Goal: Check status: Check status

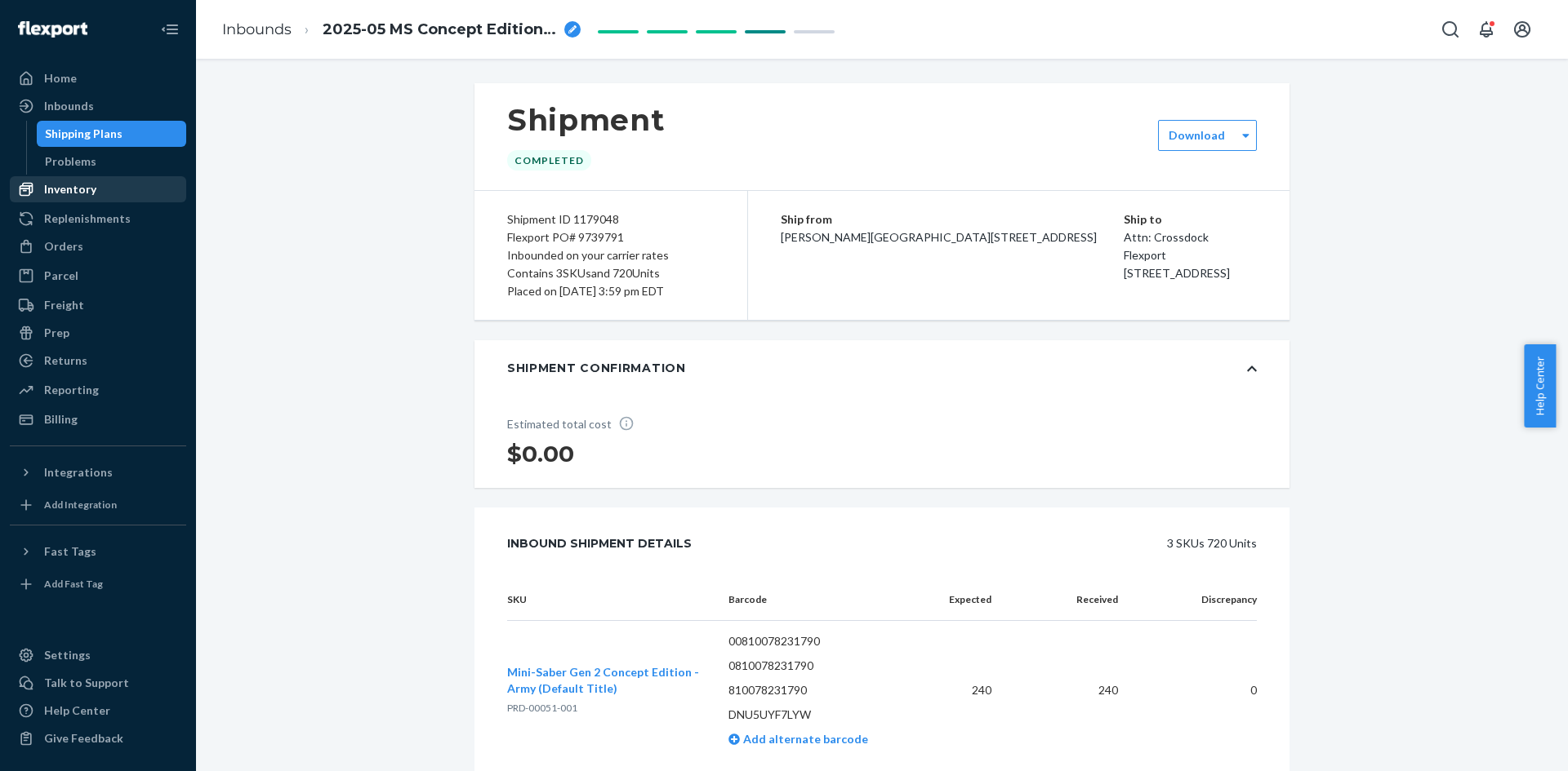
click at [71, 194] on div "Inventory" at bounding box center [70, 189] width 52 height 17
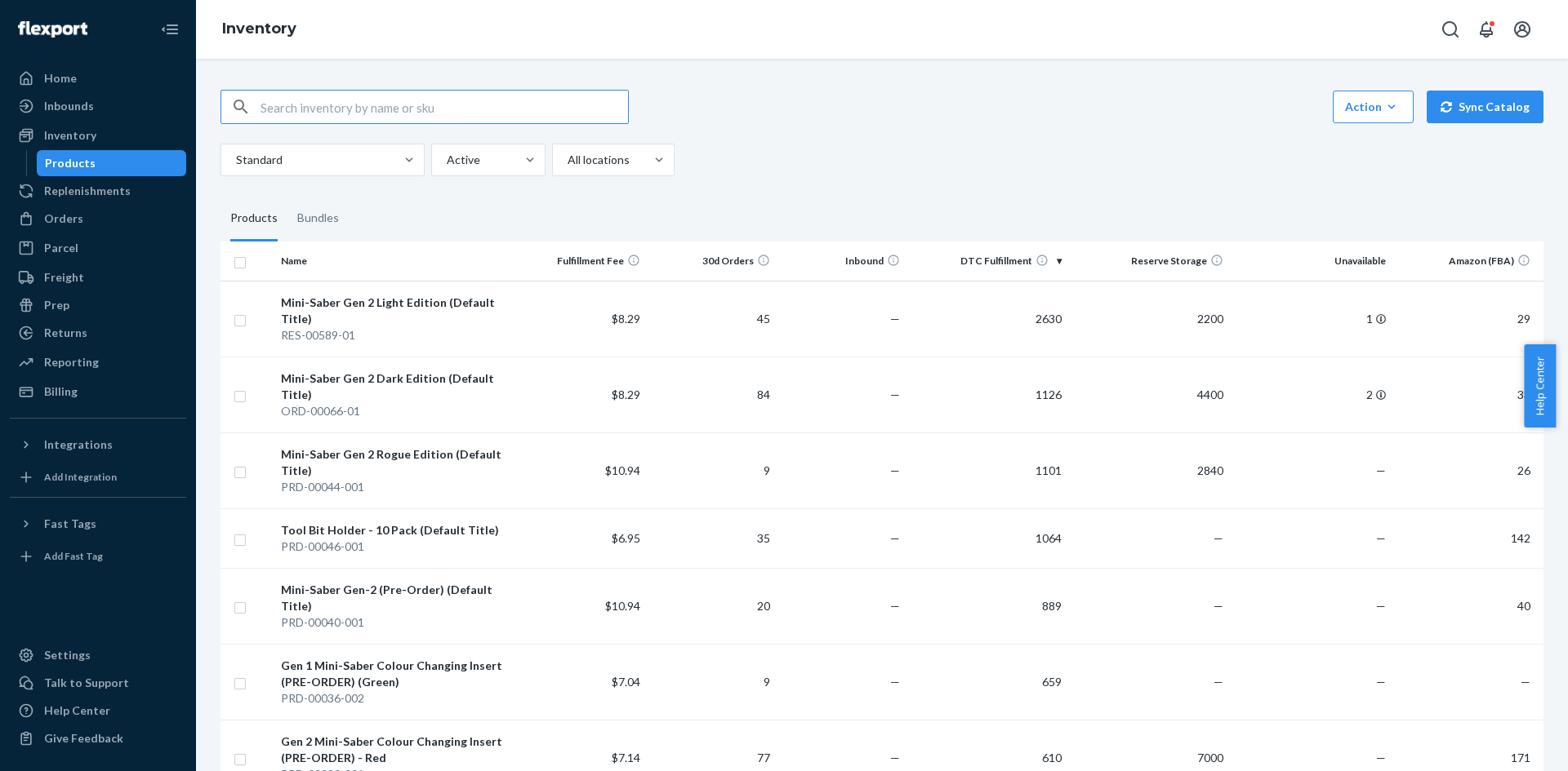
click at [469, 111] on input "text" at bounding box center [444, 107] width 367 height 33
type input "LITE"
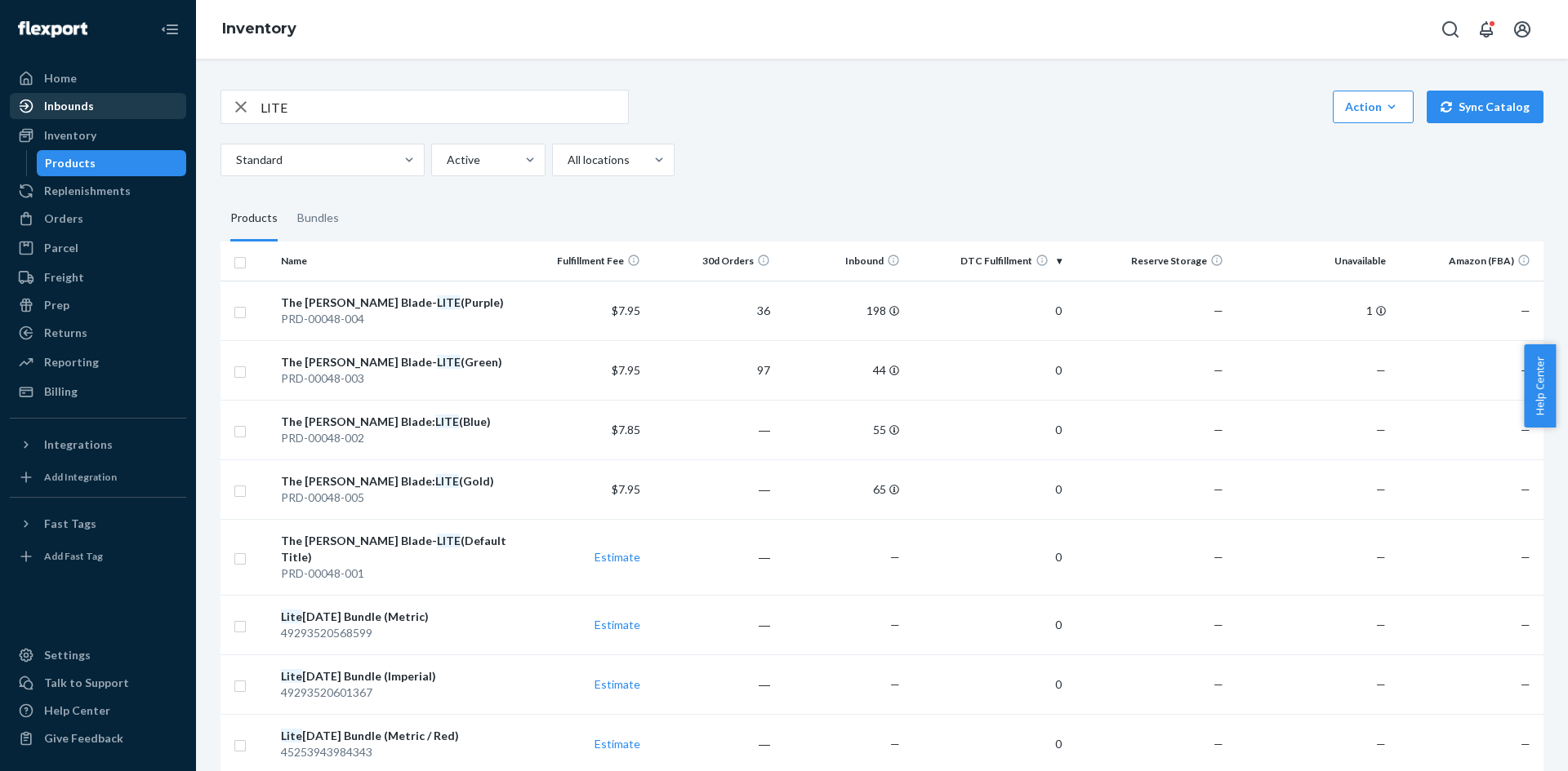
drag, startPoint x: 85, startPoint y: 130, endPoint x: 87, endPoint y: 118, distance: 12.2
click at [85, 130] on div "Inventory" at bounding box center [70, 135] width 52 height 17
click at [89, 111] on div "Inbounds" at bounding box center [68, 106] width 50 height 17
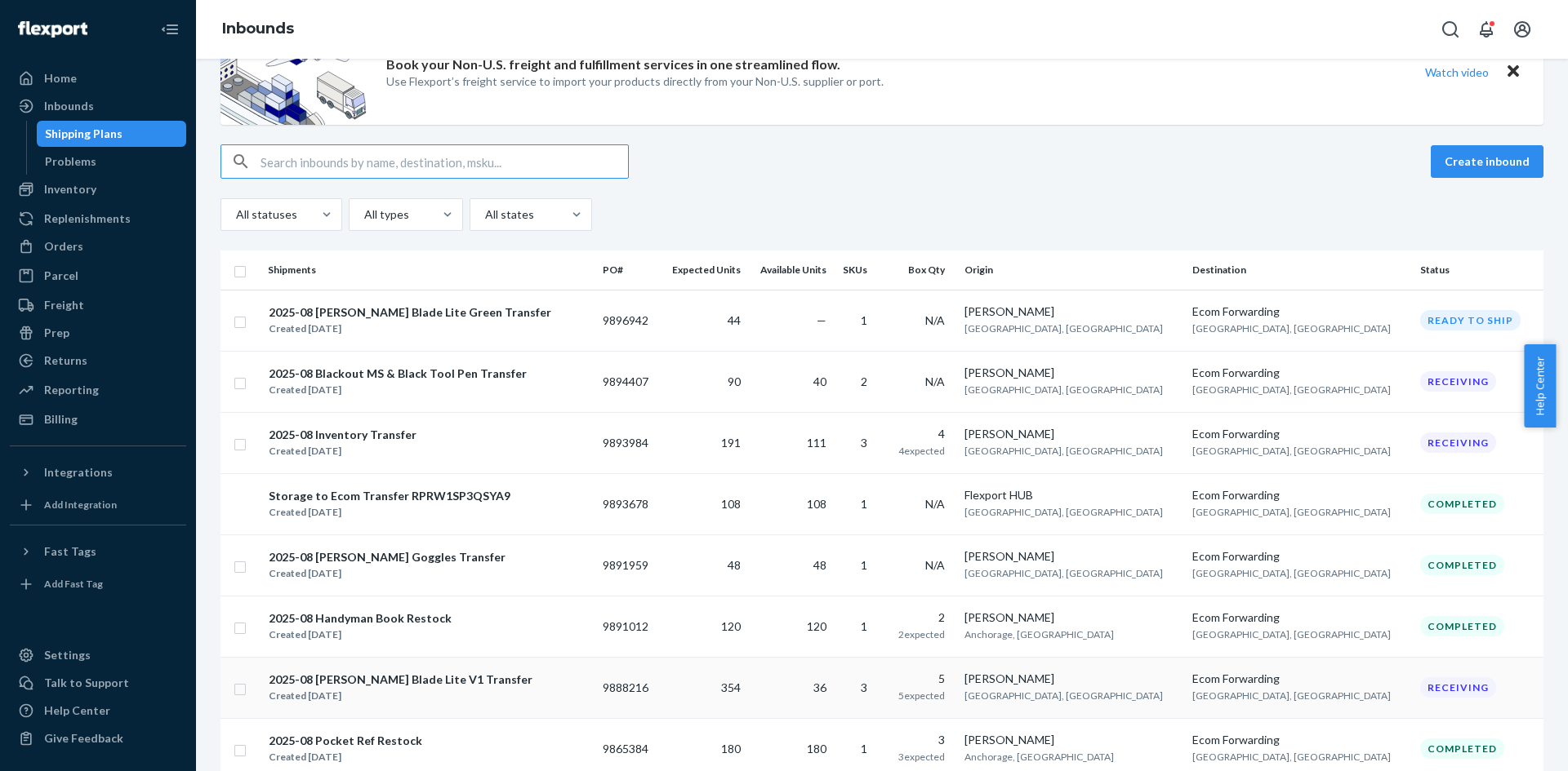
scroll to position [82, 0]
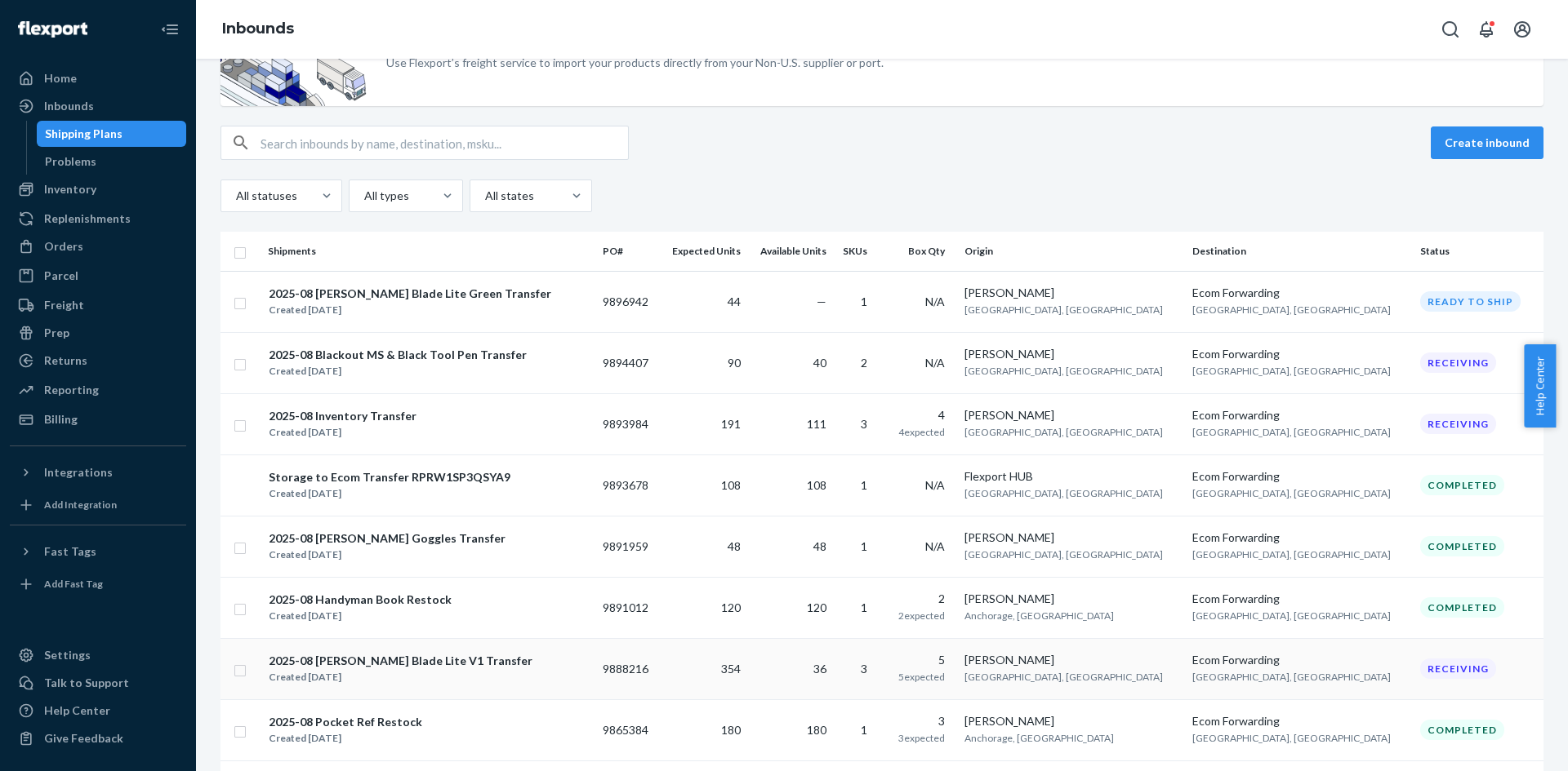
click at [394, 669] on div "Created [DATE]" at bounding box center [400, 677] width 263 height 17
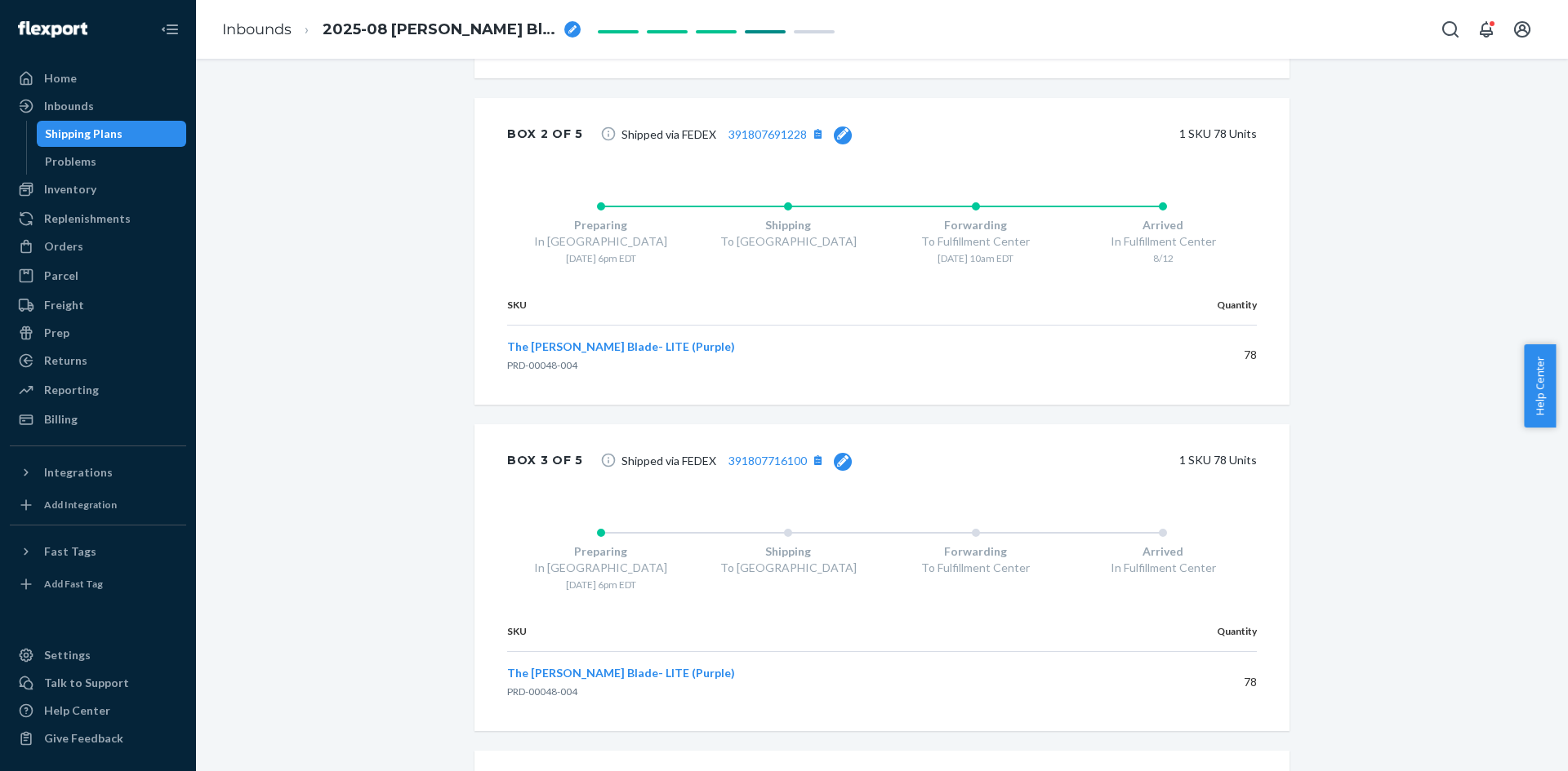
scroll to position [1551, 0]
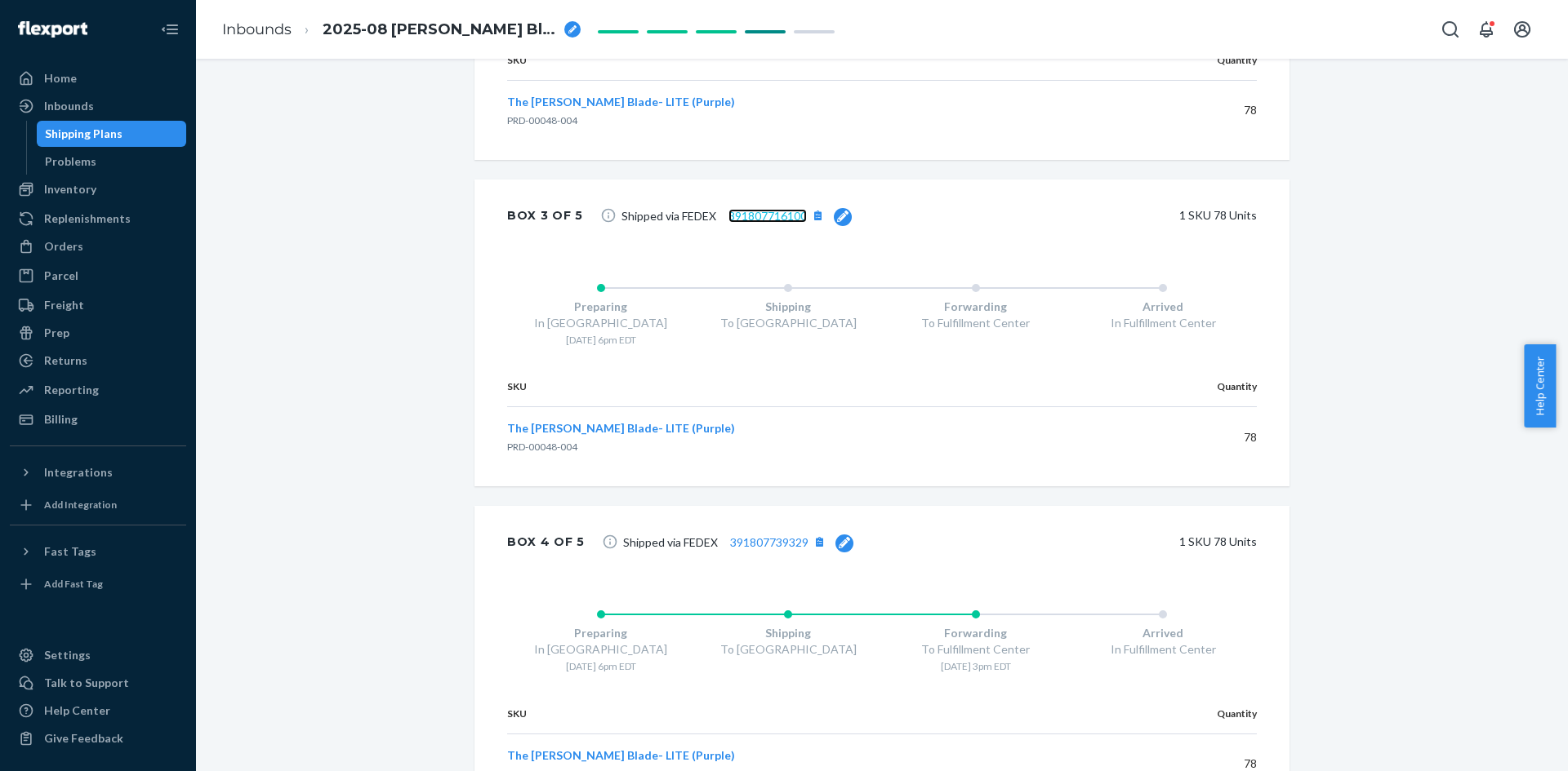
click at [751, 216] on link "391807716100" at bounding box center [767, 216] width 79 height 14
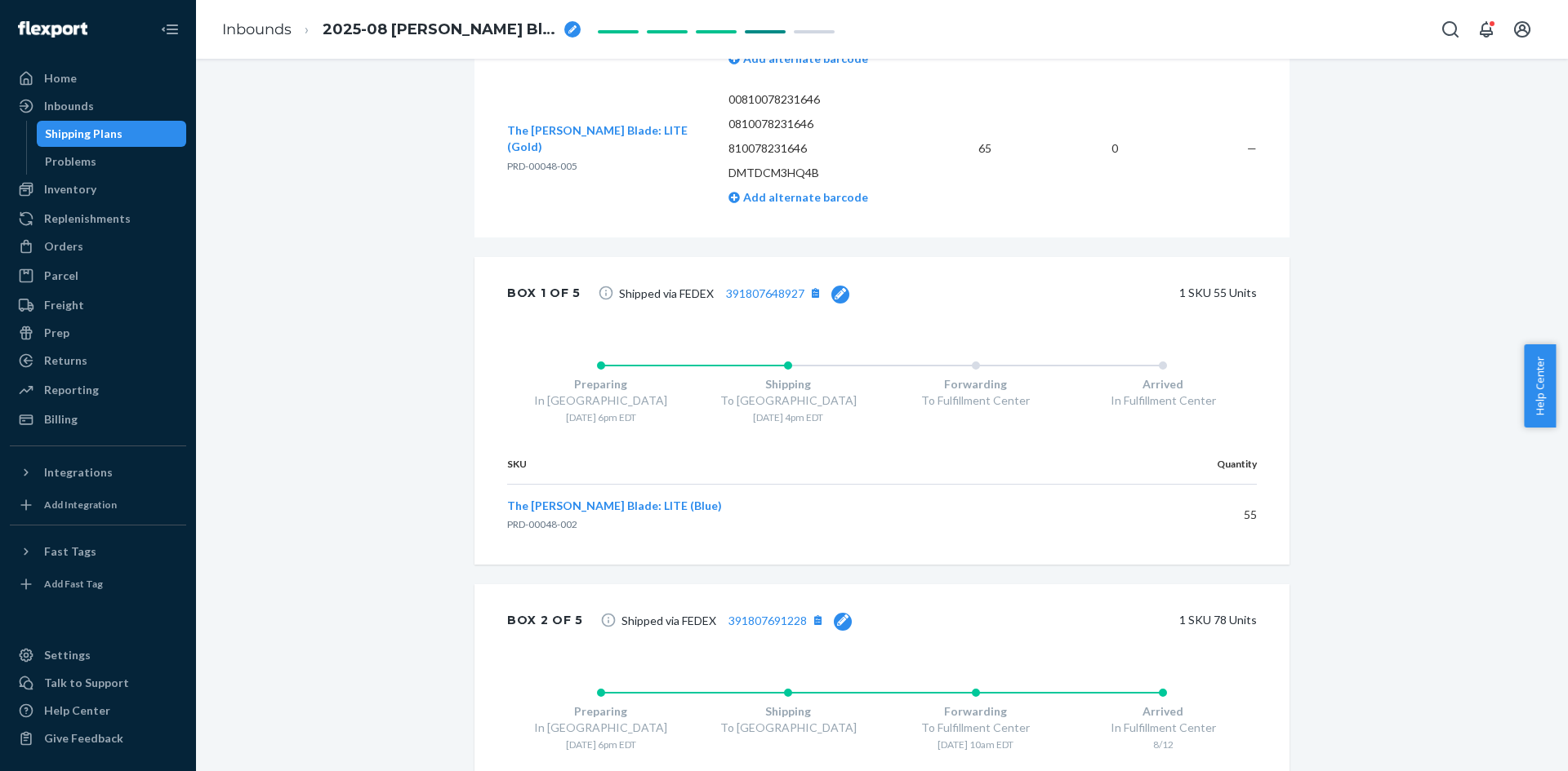
scroll to position [734, 0]
